Goal: Task Accomplishment & Management: Use online tool/utility

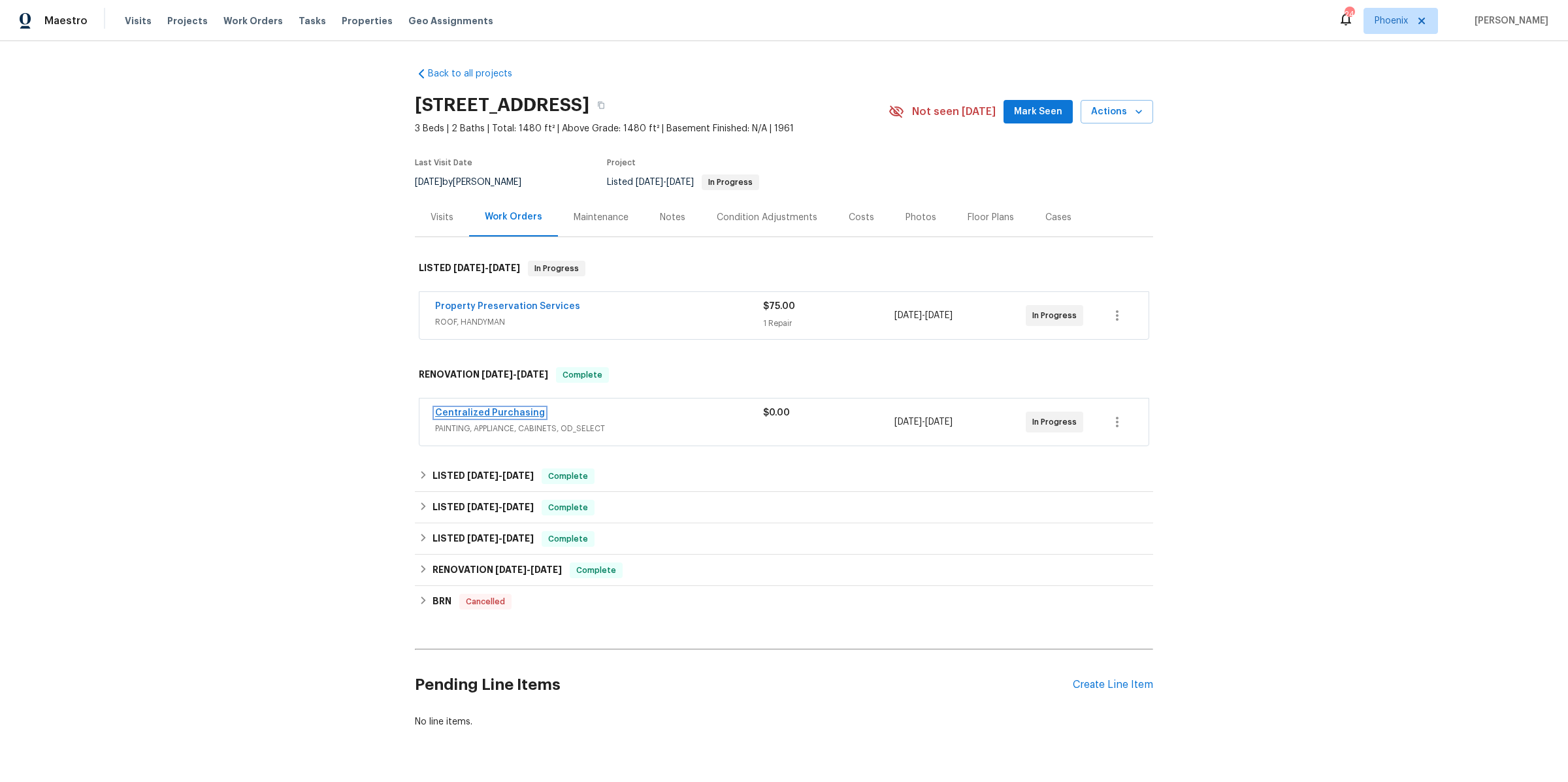
click at [513, 412] on link "Centralized Purchasing" at bounding box center [490, 412] width 109 height 9
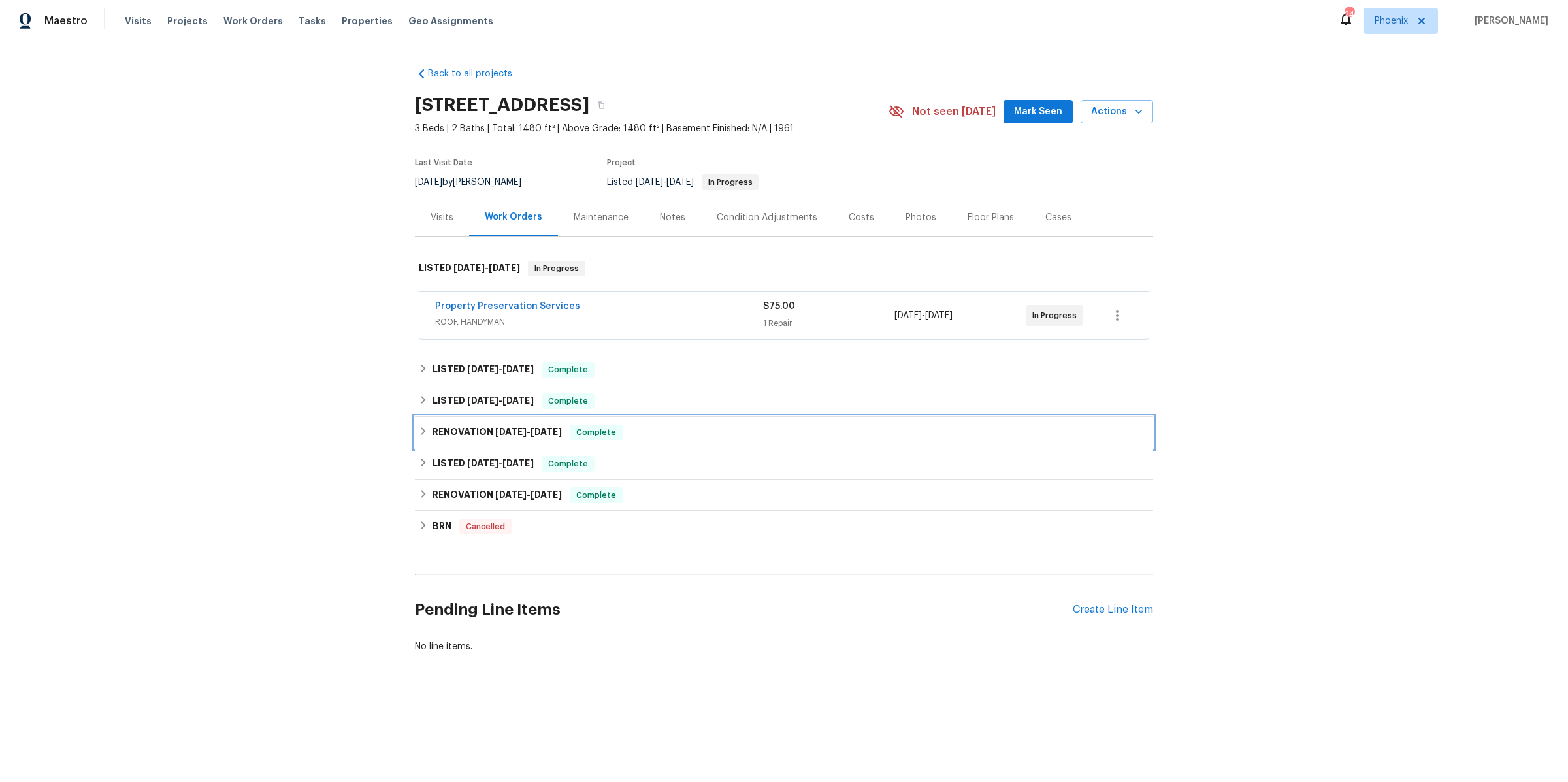
click at [419, 428] on icon at bounding box center [423, 430] width 9 height 9
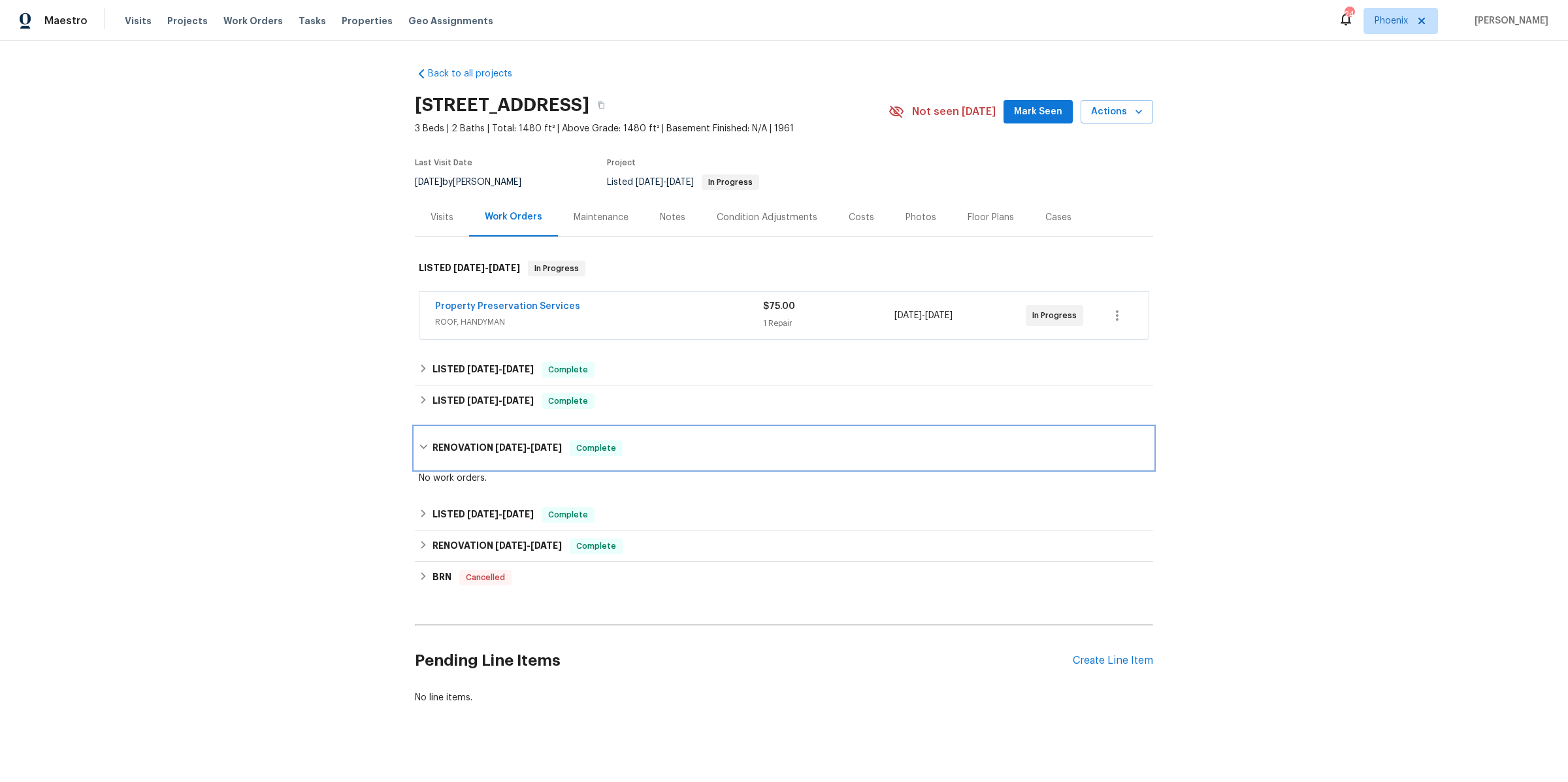
click at [426, 445] on icon at bounding box center [423, 447] width 8 height 5
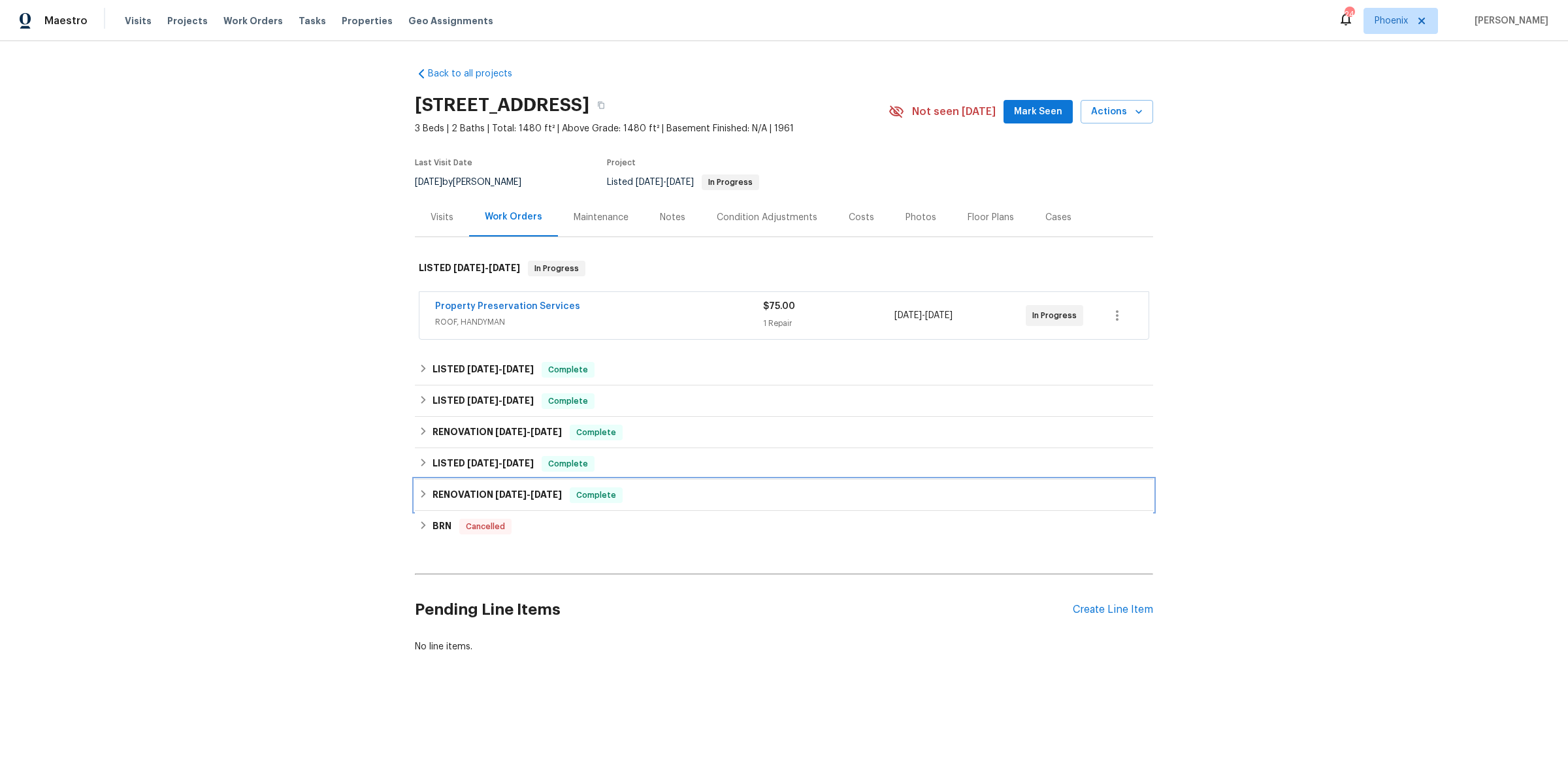
click at [423, 489] on icon at bounding box center [423, 494] width 9 height 9
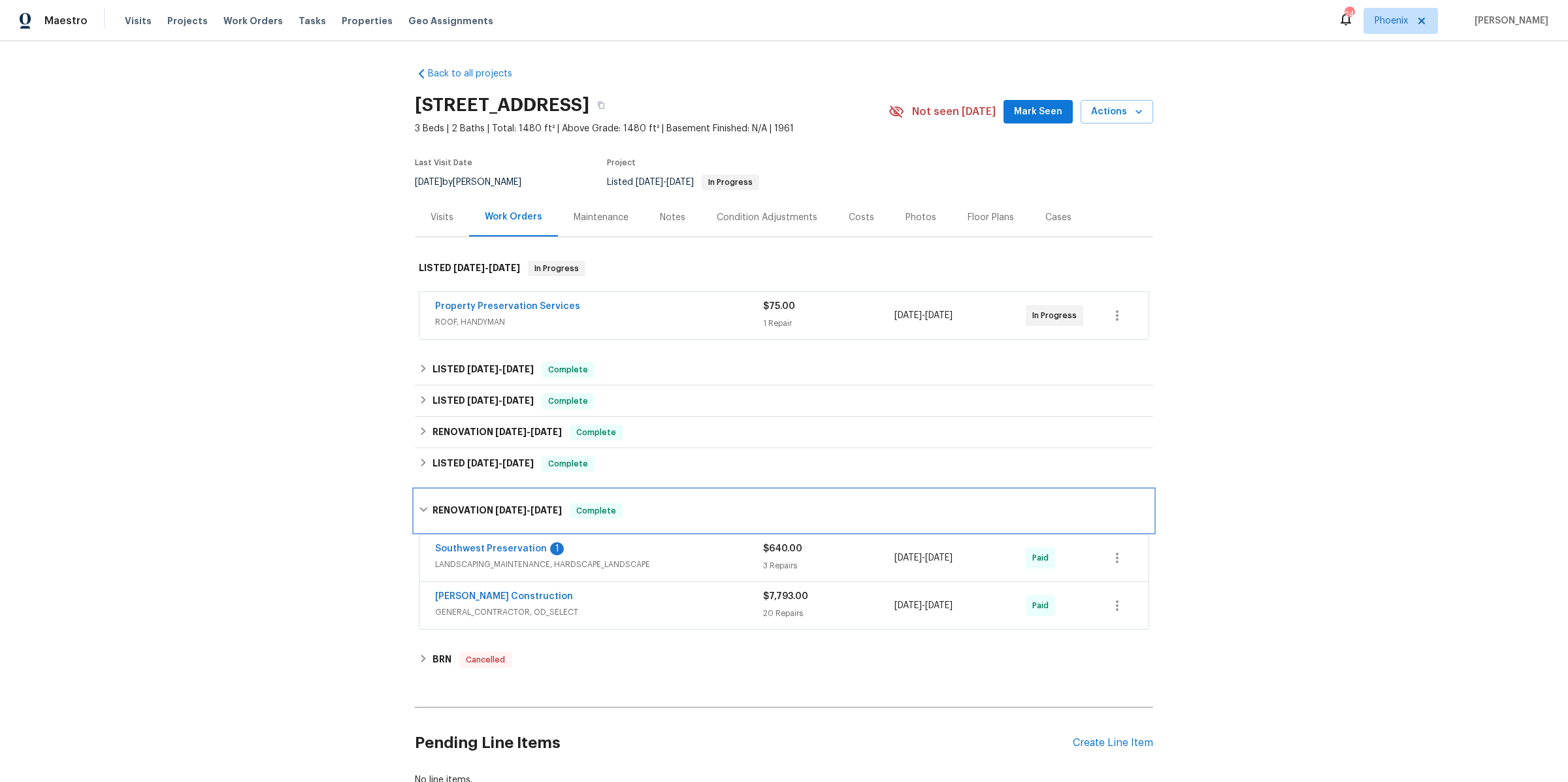
click at [431, 514] on div "RENOVATION 3/3/25 - 3/20/25 Complete" at bounding box center [784, 511] width 730 height 15
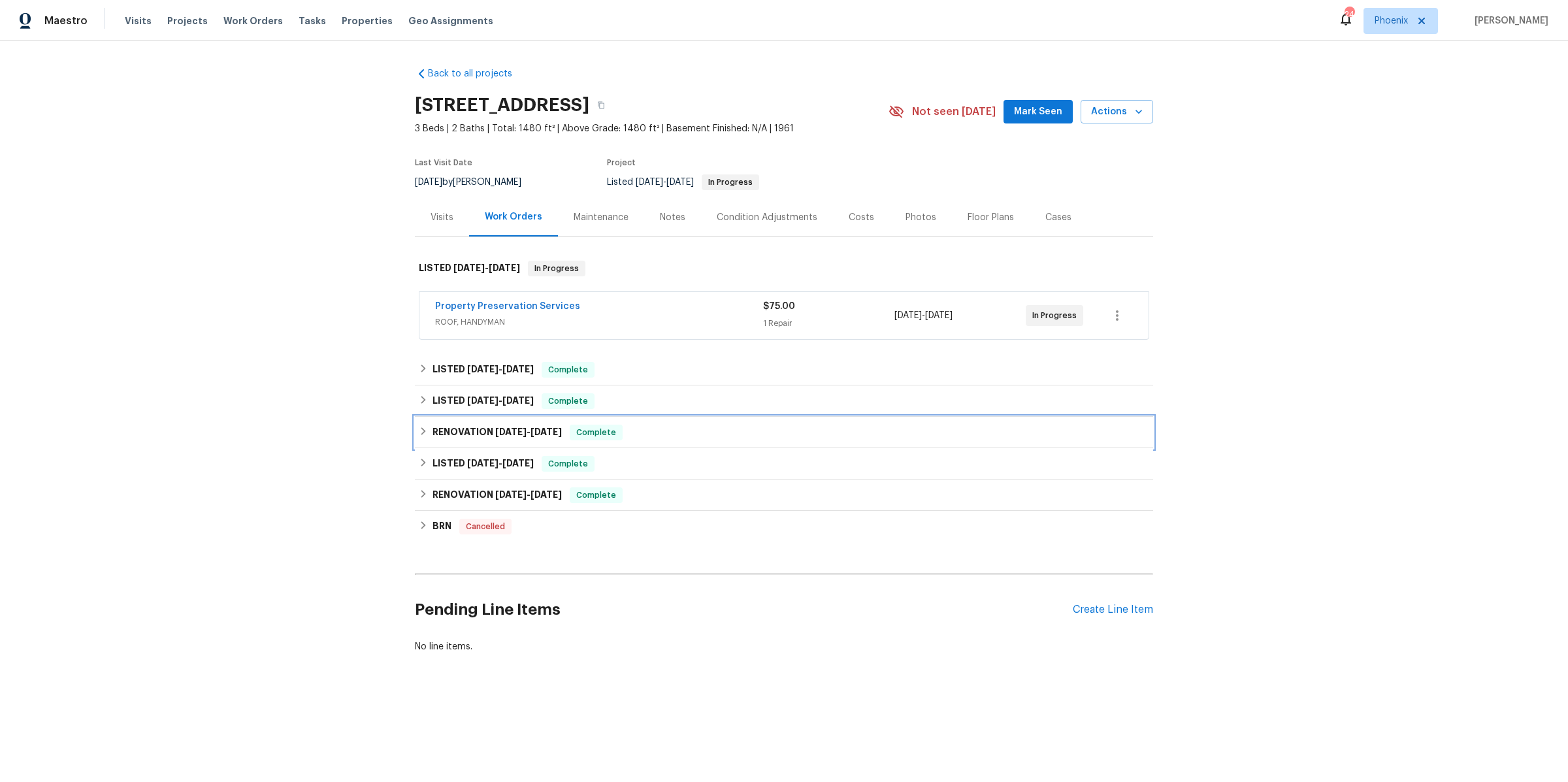
click at [430, 425] on div "RENOVATION 3/14/25 - 3/14/25 Complete" at bounding box center [784, 432] width 730 height 15
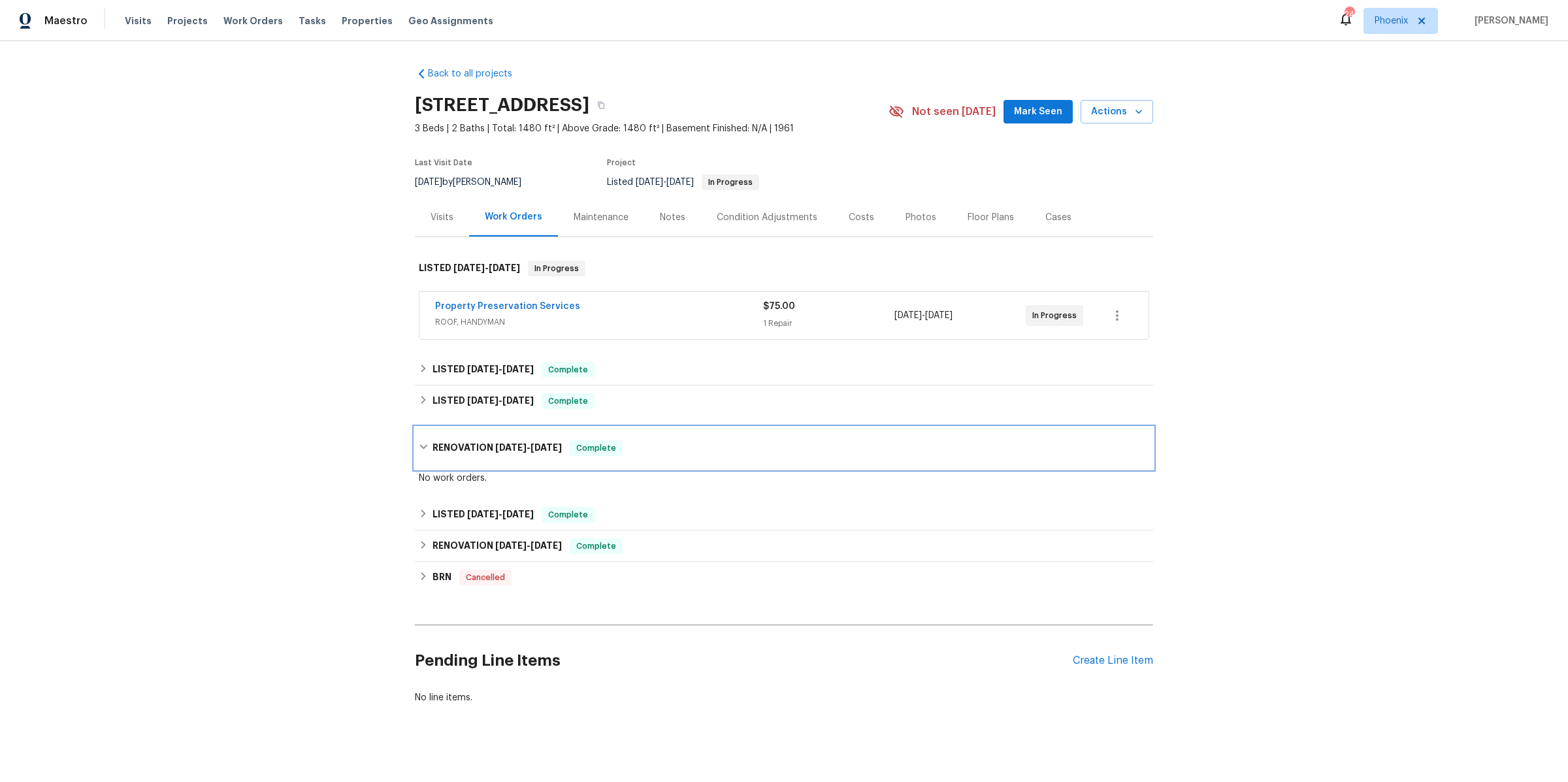
click at [422, 428] on div "RENOVATION 3/14/25 - 3/14/25 Complete" at bounding box center [784, 448] width 739 height 42
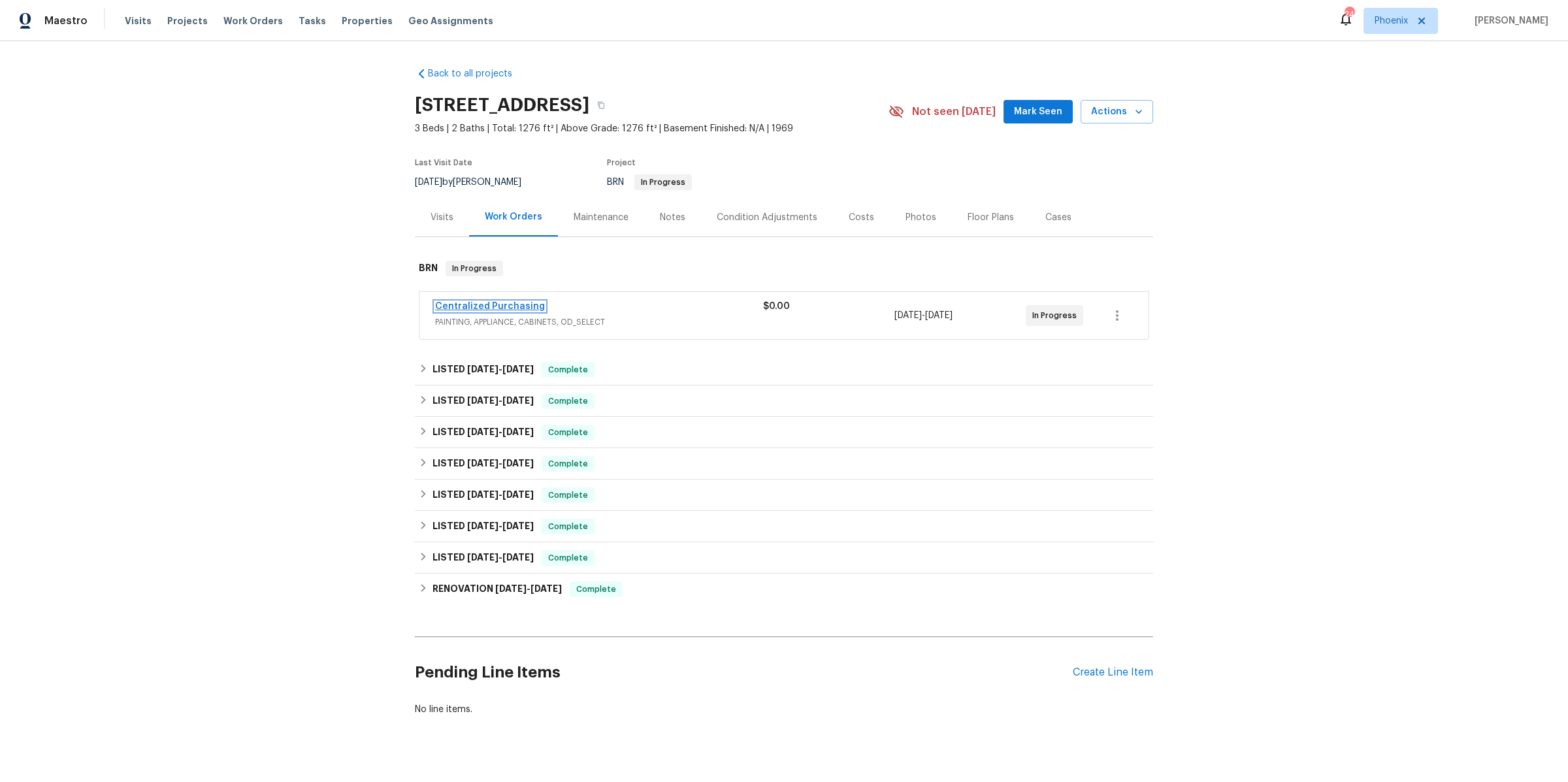
click at [483, 303] on link "Centralized Purchasing" at bounding box center [490, 306] width 109 height 9
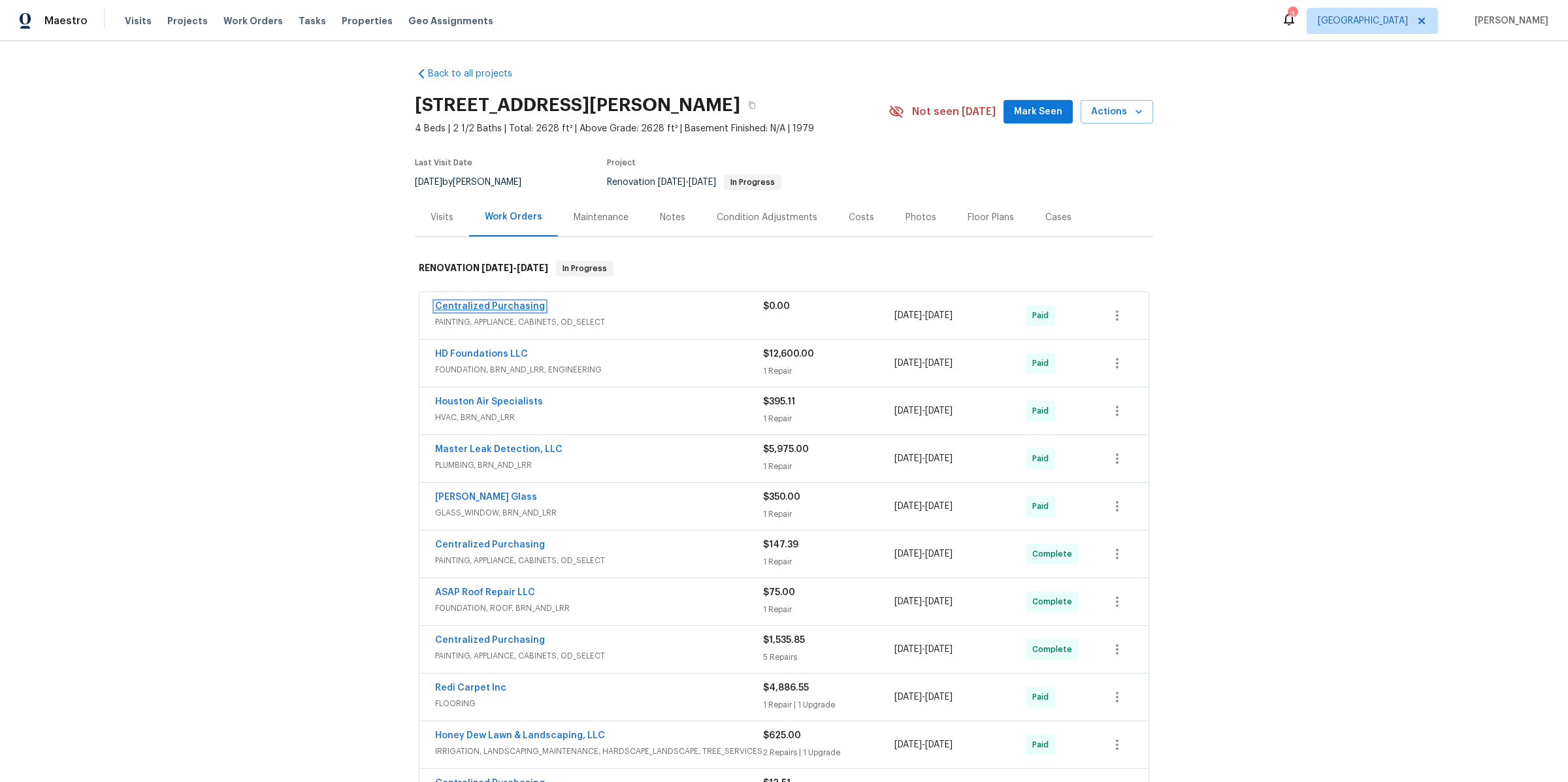
click at [490, 306] on link "Centralized Purchasing" at bounding box center [490, 306] width 109 height 9
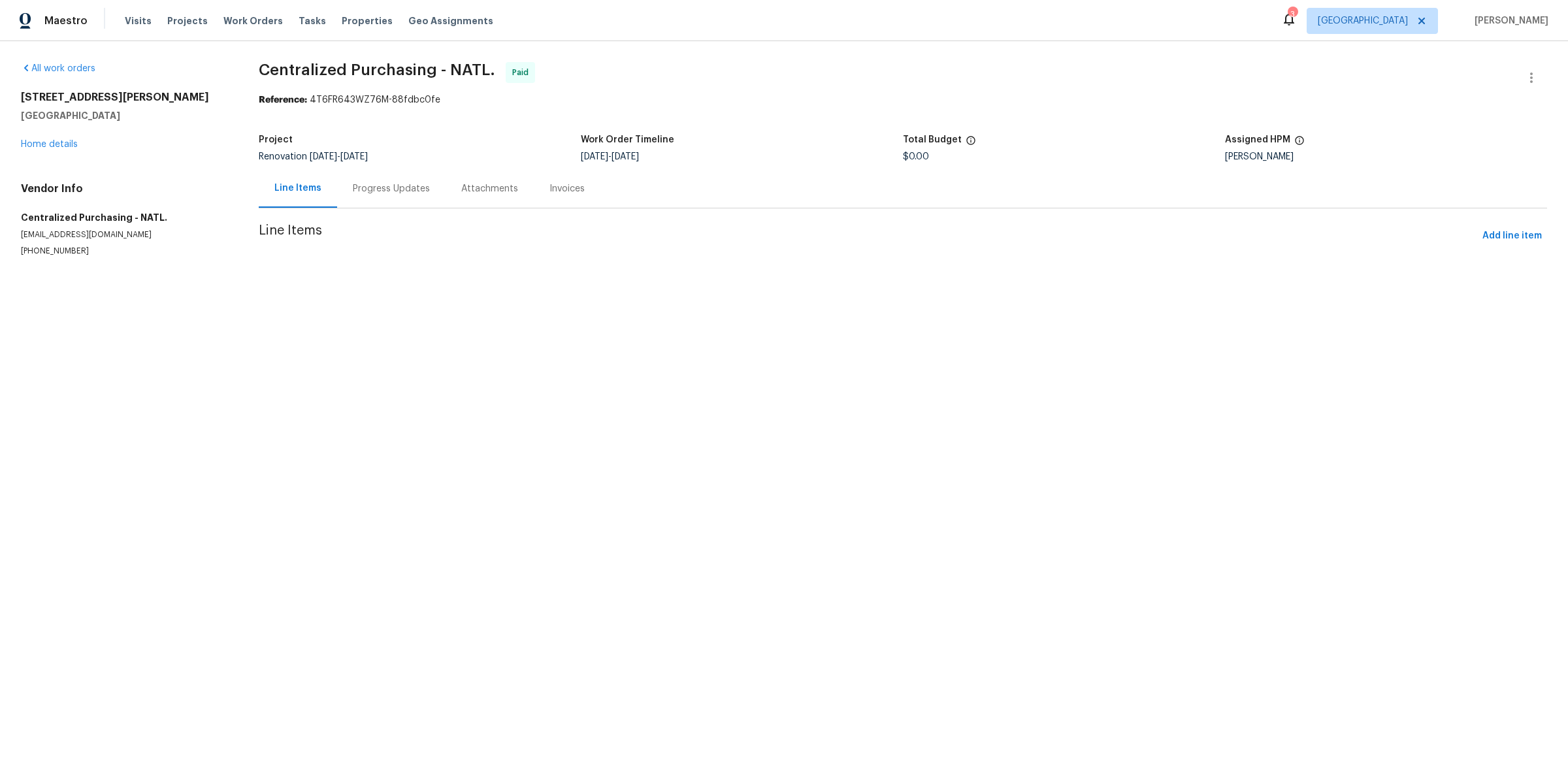
click at [560, 189] on div "Invoices" at bounding box center [568, 189] width 36 height 13
click at [298, 187] on div "Line Items" at bounding box center [296, 189] width 45 height 13
